Goal: Find contact information: Find contact information

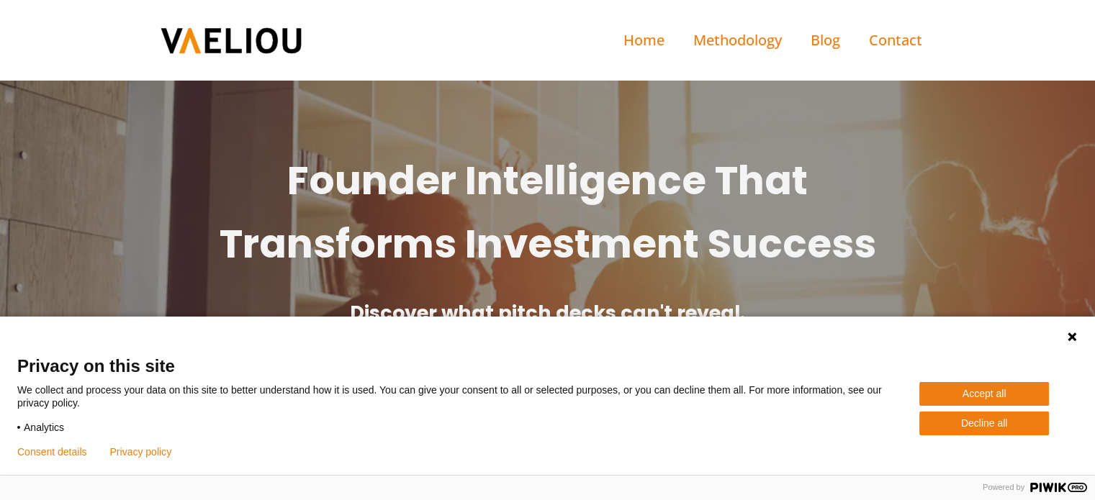
click at [975, 397] on button "Accept all" at bounding box center [984, 394] width 130 height 24
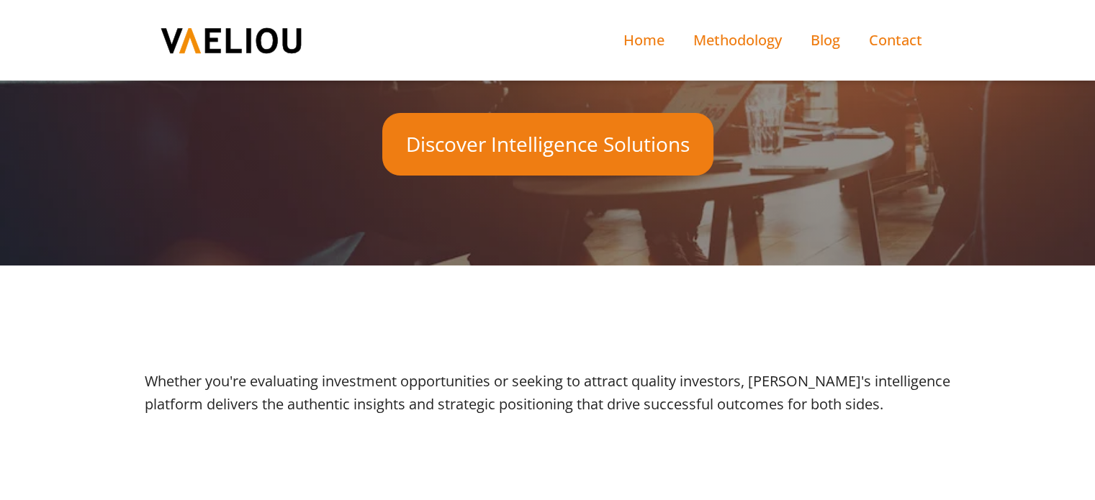
scroll to position [360, 0]
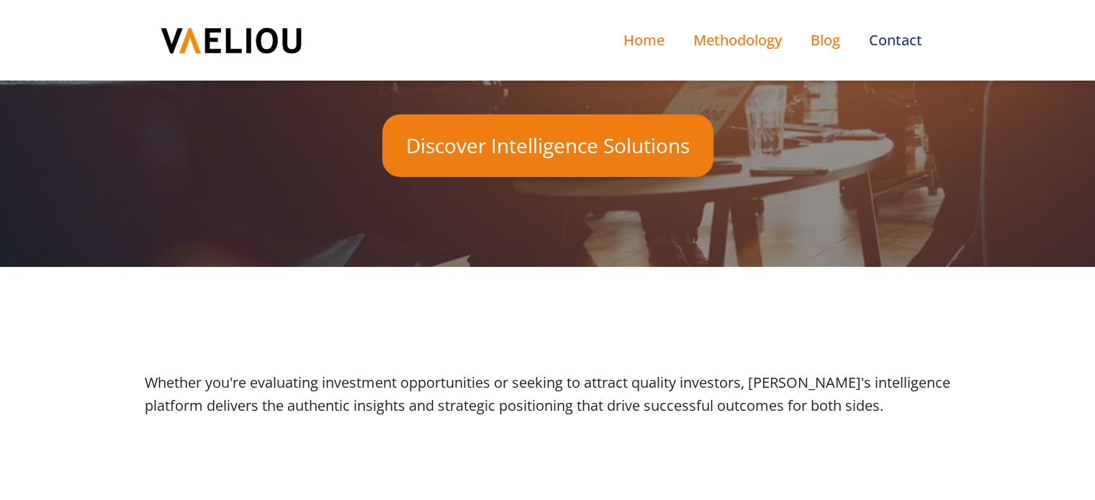
click at [900, 48] on link "Contact" at bounding box center [895, 40] width 82 height 52
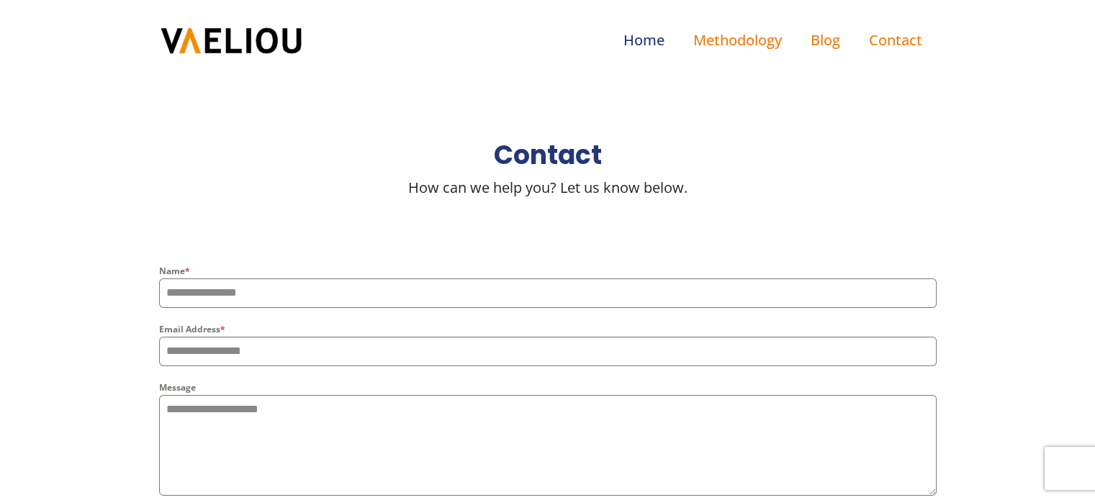
click at [660, 42] on link "Home" at bounding box center [644, 40] width 70 height 52
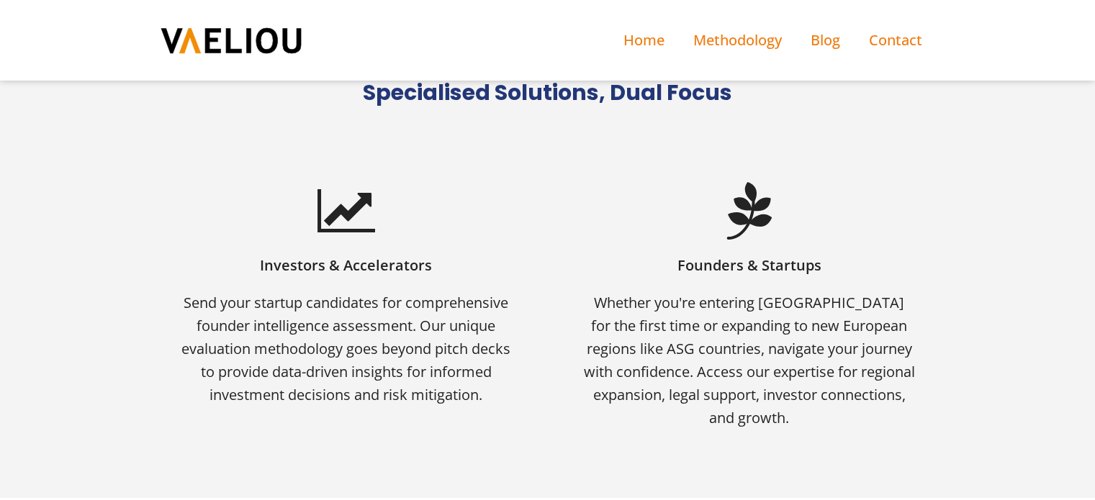
scroll to position [1080, 0]
